Goal: Ask a question

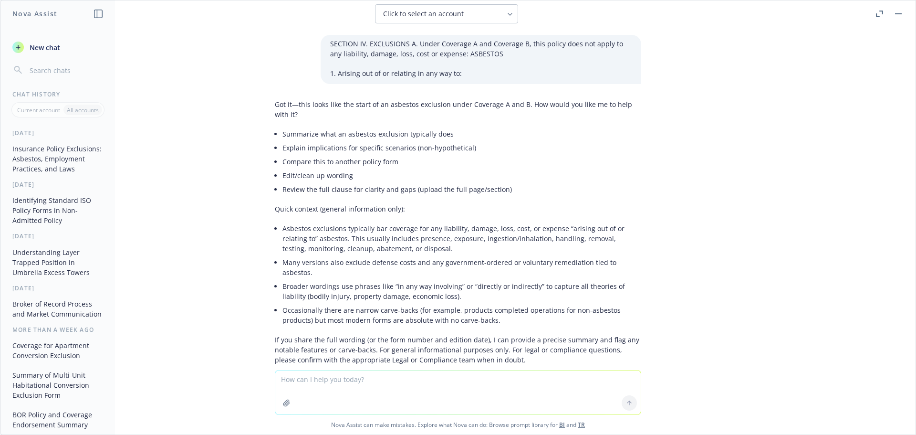
scroll to position [1663, 0]
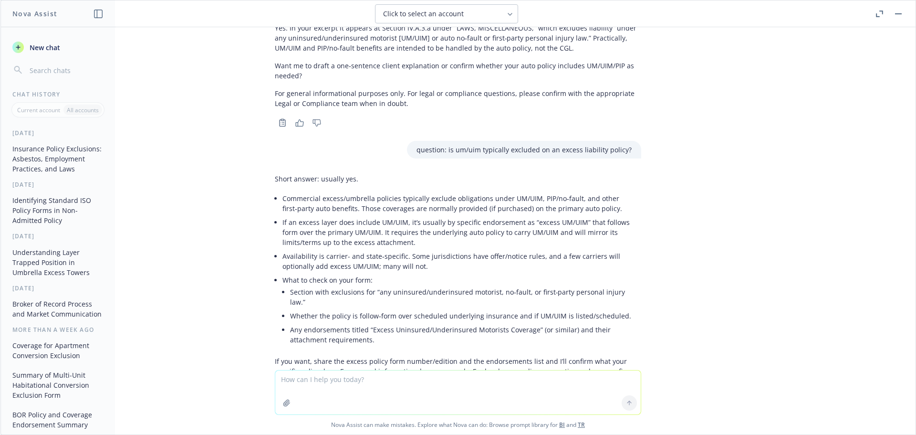
click at [304, 380] on textarea at bounding box center [458, 392] width 366 height 44
type textarea "what states are required and must be offered um/uim on the excess liability pol…"
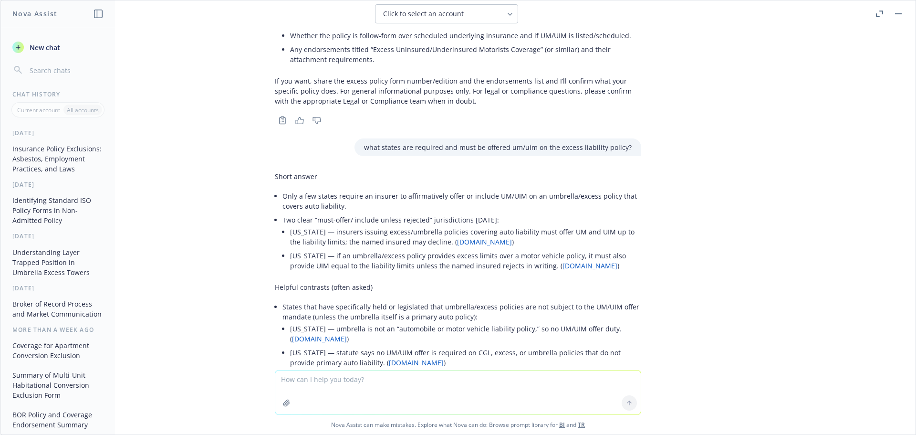
scroll to position [1937, 0]
